Goal: Find specific page/section: Find specific page/section

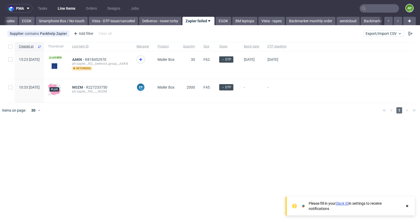
scroll to position [0, 337]
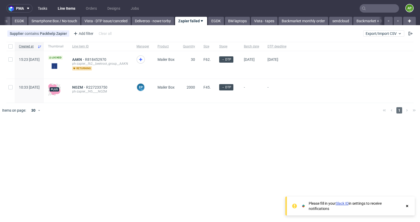
click at [40, 8] on link "Tasks" at bounding box center [43, 8] width 16 height 8
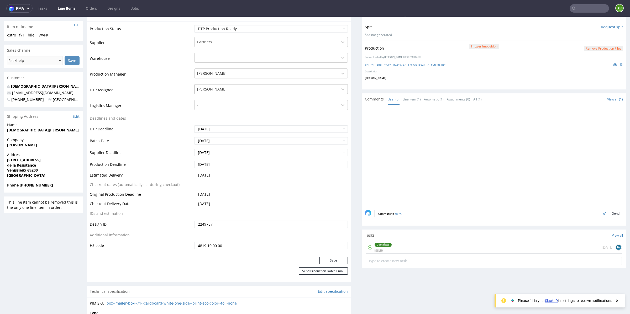
scroll to position [188, 0]
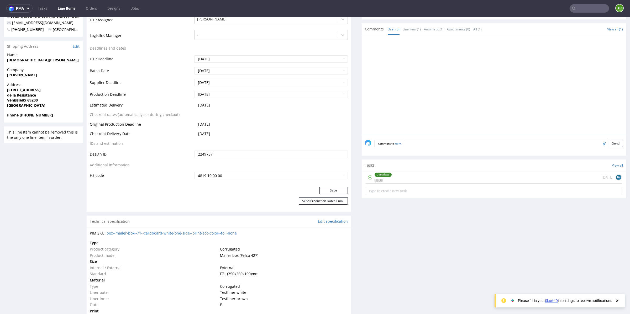
click at [256, 233] on div "PIM SKU: box--mailer-box--71--cardboard-white-one-side--print-eco-color--foil-n…" at bounding box center [219, 233] width 258 height 5
click at [257, 234] on div "PIM SKU: box--mailer-box--71--cardboard-white-one-side--print-eco-color--foil-n…" at bounding box center [219, 233] width 258 height 5
drag, startPoint x: 260, startPoint y: 233, endPoint x: 112, endPoint y: 233, distance: 147.8
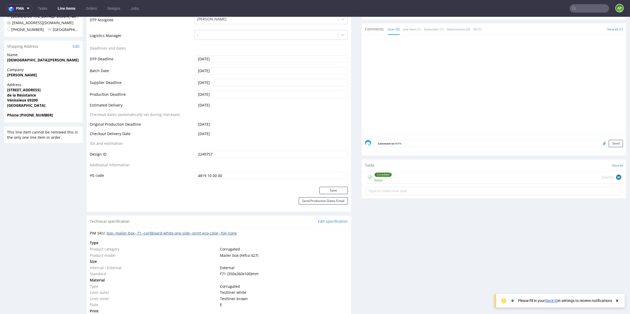
click at [112, 233] on div "PIM SKU: box--mailer-box--71--cardboard-white-one-side--print-eco-color--foil-n…" at bounding box center [219, 233] width 258 height 5
click at [130, 247] on td "Product category" at bounding box center [154, 249] width 129 height 6
drag, startPoint x: 239, startPoint y: 234, endPoint x: 107, endPoint y: 232, distance: 131.8
click at [107, 232] on div "PIM SKU: box--mailer-box--71--cardboard-white-one-side--print-eco-color--foil-n…" at bounding box center [219, 233] width 258 height 5
copy link "box--mailer-box--71--cardboard-white-one-side--print-eco-color--foil-none"
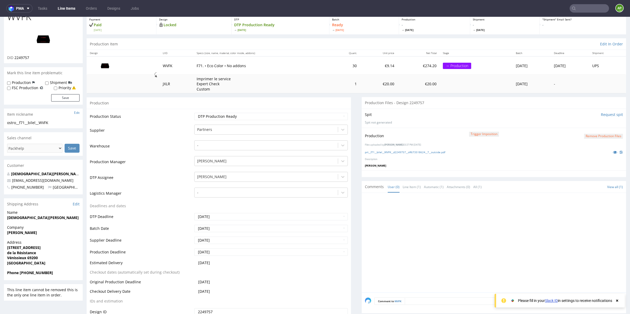
scroll to position [0, 0]
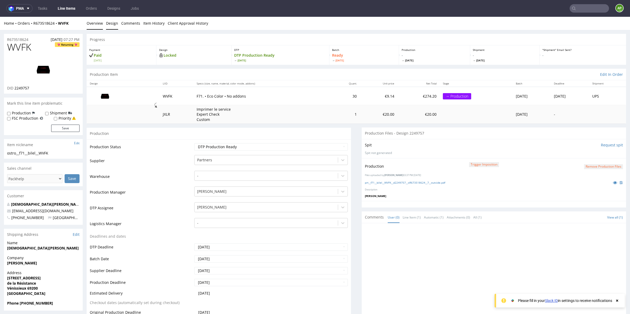
click at [108, 19] on link "Design" at bounding box center [112, 23] width 12 height 13
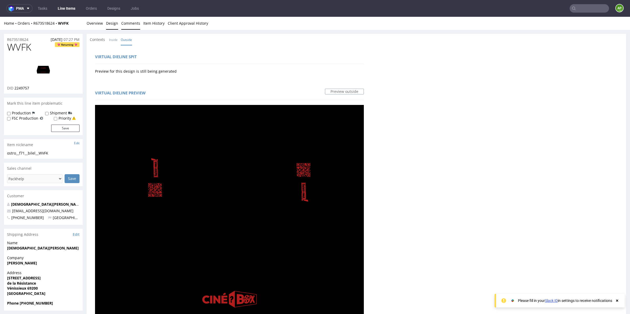
click at [133, 24] on link "Comments" at bounding box center [130, 23] width 19 height 13
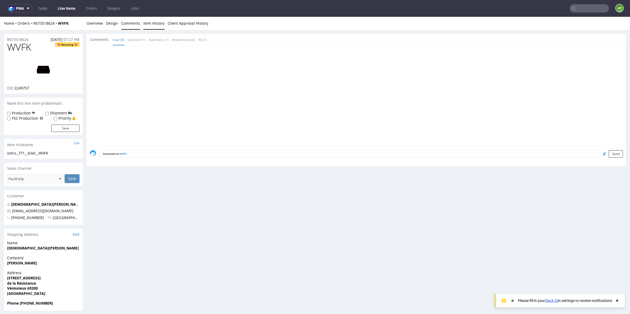
click at [150, 22] on link "Item History" at bounding box center [153, 23] width 21 height 13
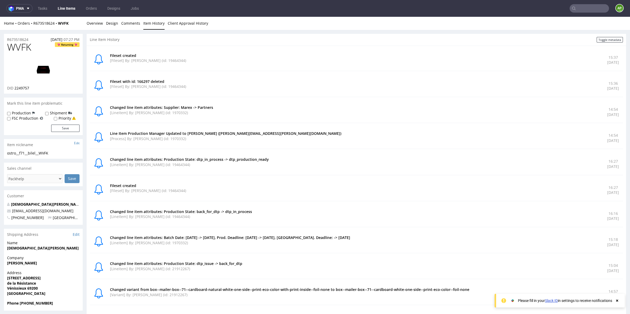
scroll to position [241, 0]
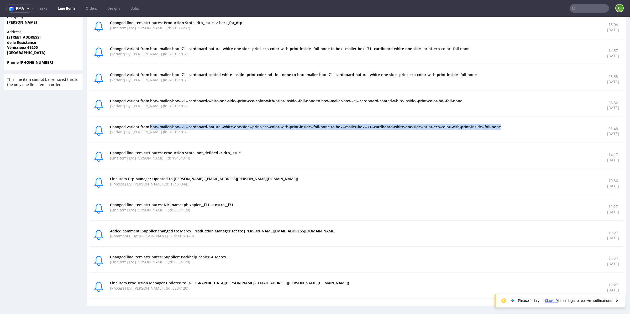
drag, startPoint x: 149, startPoint y: 125, endPoint x: 519, endPoint y: 126, distance: 370.0
click at [519, 126] on p "Changed variant from box--mailer-box--71--cardboard-natural-white-one-side--pri…" at bounding box center [355, 126] width 491 height 5
copy p "box--mailer-box--71--cardboard-natural-white-one-side--print-eco-color-with-pri…"
